Goal: Check status: Check status

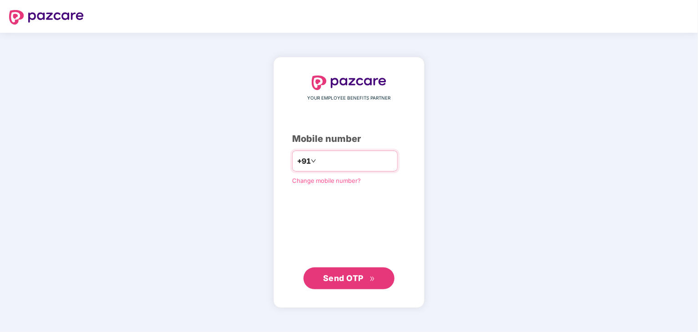
type input "**********"
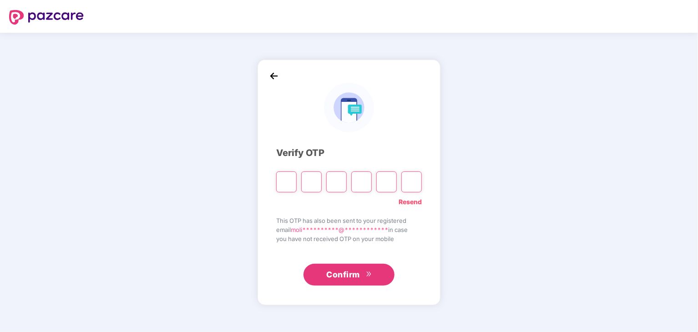
type input "*"
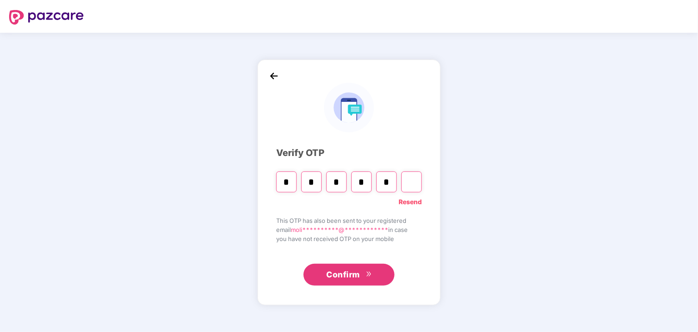
type input "*"
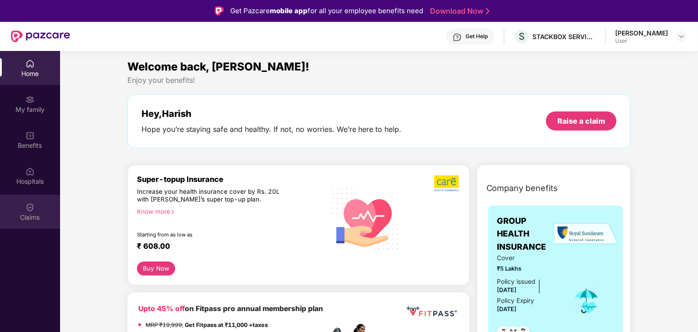
click at [40, 209] on div "Claims" at bounding box center [30, 212] width 60 height 34
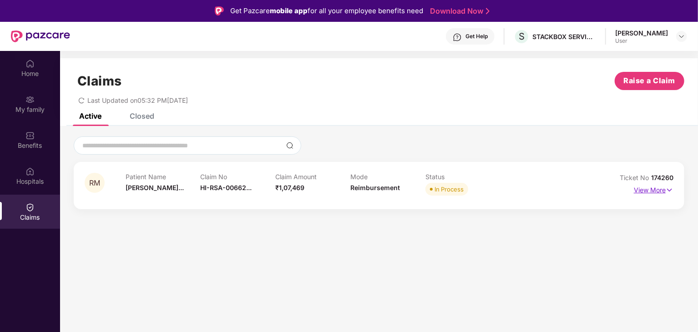
click at [643, 186] on p "View More" at bounding box center [654, 189] width 40 height 12
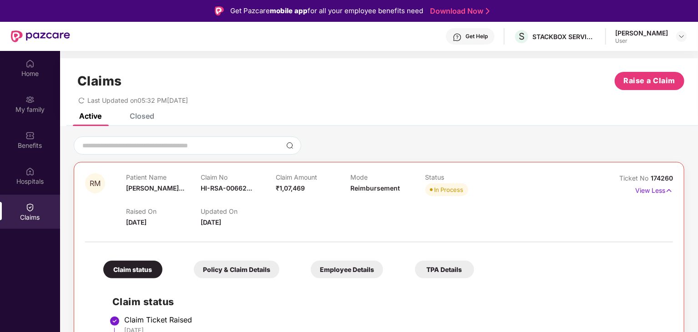
click at [226, 186] on span "HI-RSA-00662..." at bounding box center [226, 188] width 51 height 8
click at [289, 188] on span "₹1,07,469" at bounding box center [290, 188] width 29 height 8
click at [39, 75] on div "Home" at bounding box center [30, 73] width 60 height 9
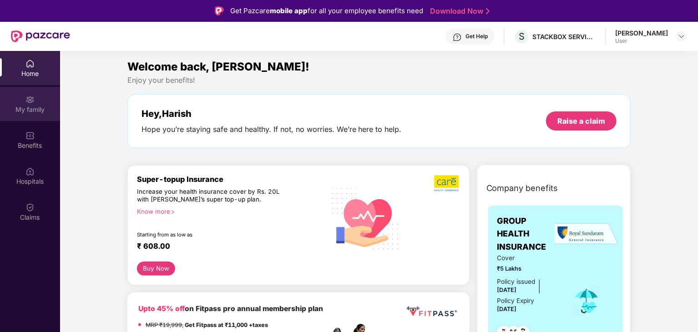
click at [36, 102] on div "My family" at bounding box center [30, 104] width 60 height 34
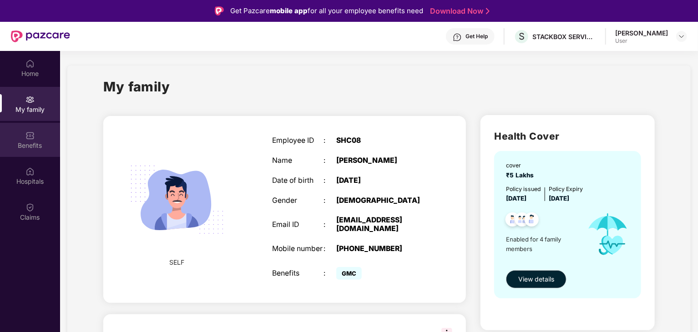
click at [40, 137] on div "Benefits" at bounding box center [30, 140] width 60 height 34
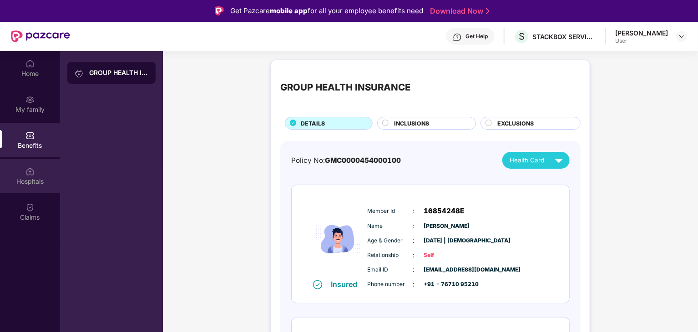
click at [42, 167] on div "Hospitals" at bounding box center [30, 176] width 60 height 34
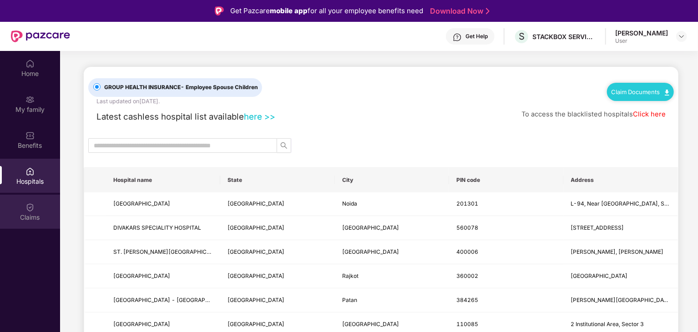
click at [47, 215] on div "Claims" at bounding box center [30, 217] width 60 height 9
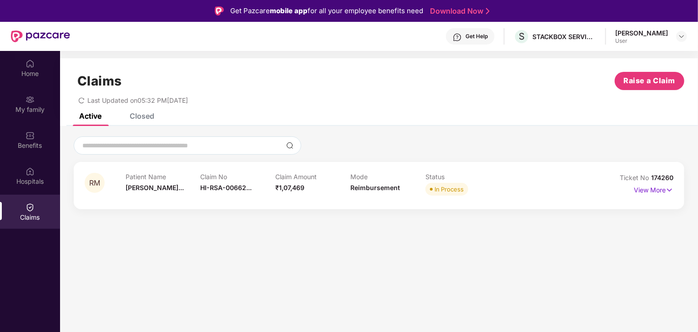
click at [347, 191] on div "Claim Amount ₹1,07,469" at bounding box center [312, 185] width 75 height 25
click at [663, 191] on p "View More" at bounding box center [654, 189] width 40 height 12
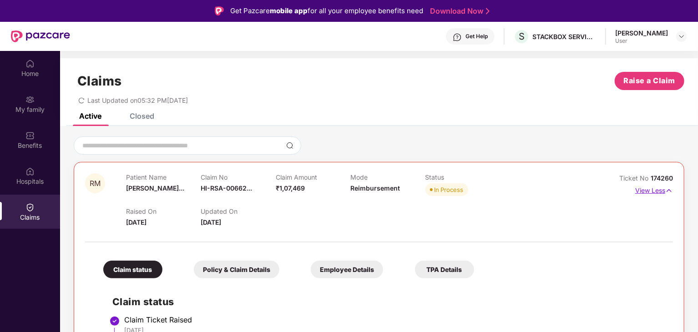
click at [663, 191] on p "View Less" at bounding box center [654, 189] width 38 height 12
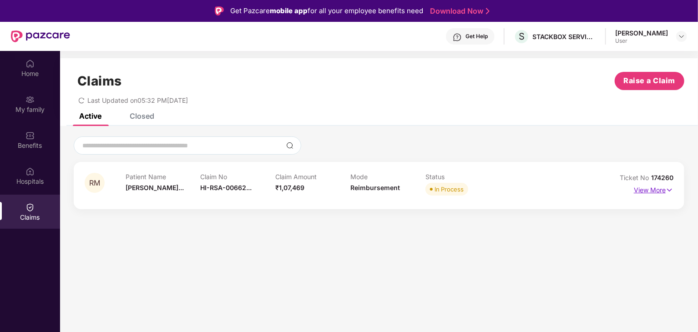
click at [663, 191] on p "View More" at bounding box center [654, 189] width 40 height 12
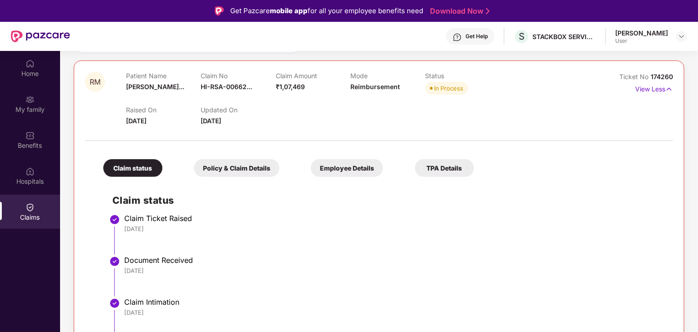
scroll to position [102, 0]
click at [485, 40] on div "Get Help" at bounding box center [476, 36] width 22 height 7
